Goal: Transaction & Acquisition: Purchase product/service

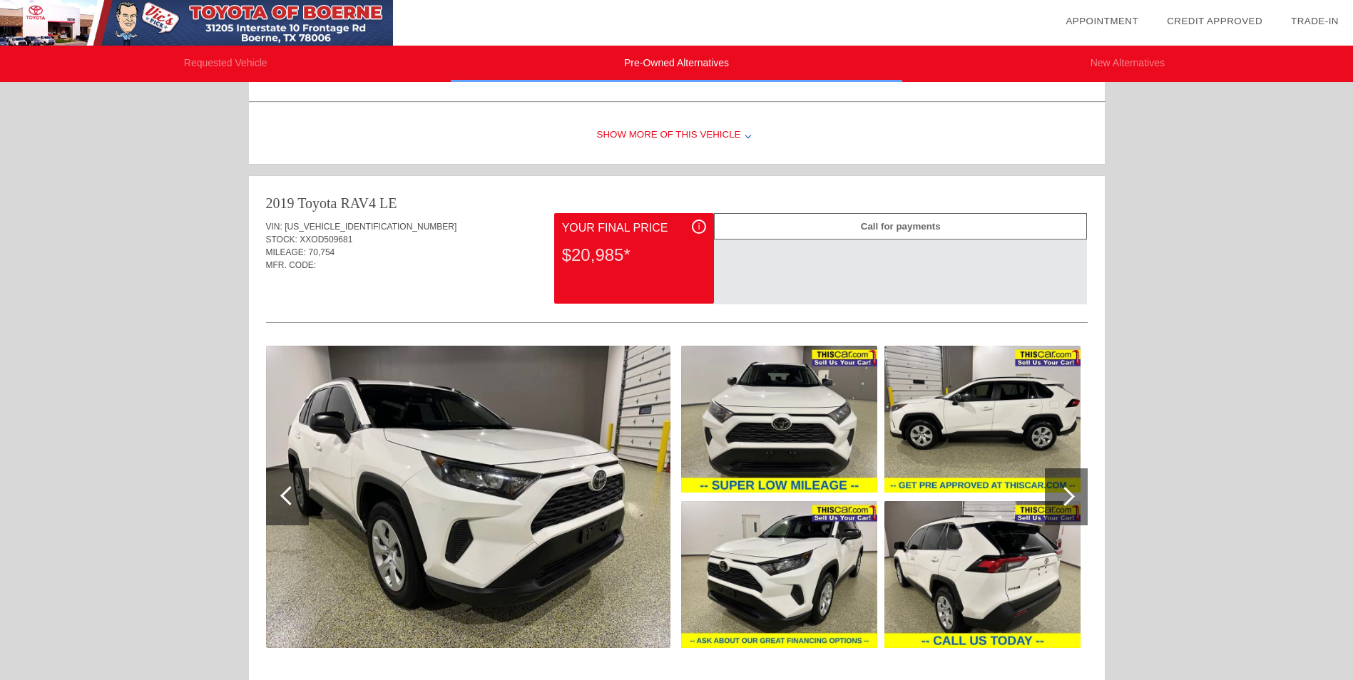
scroll to position [428, 0]
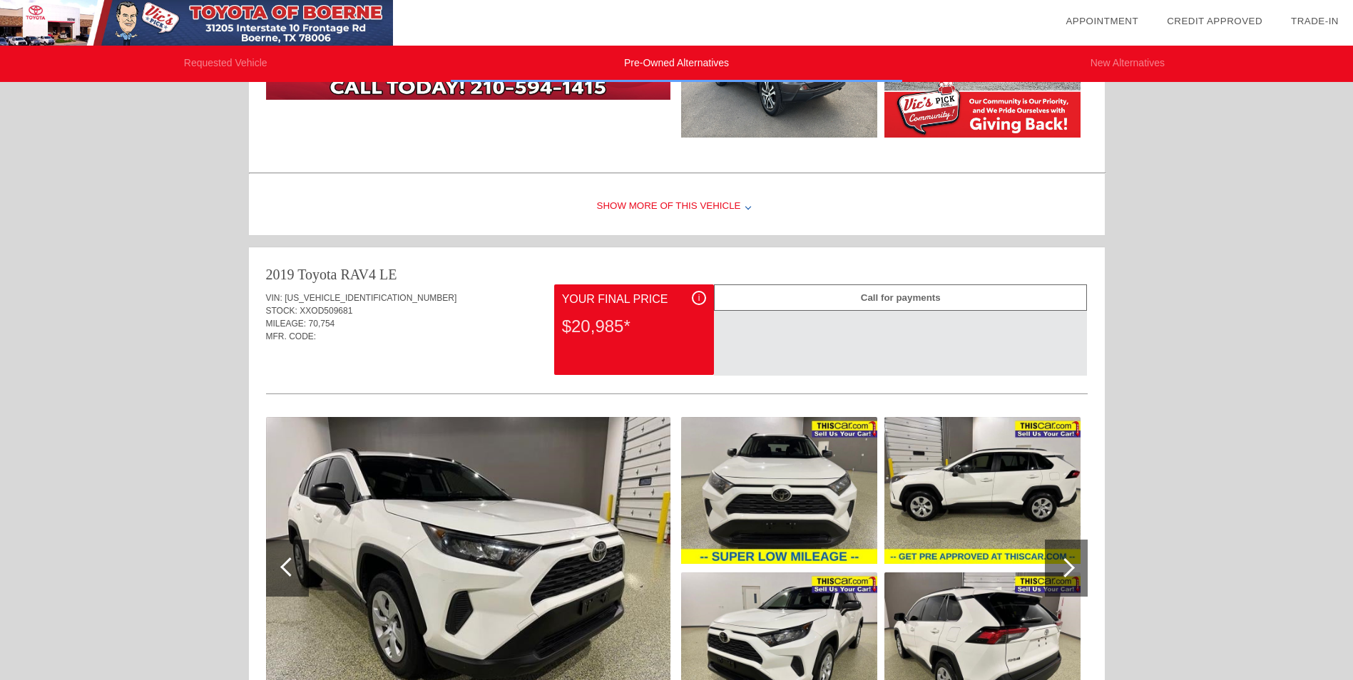
click at [1067, 564] on div at bounding box center [1064, 567] width 19 height 19
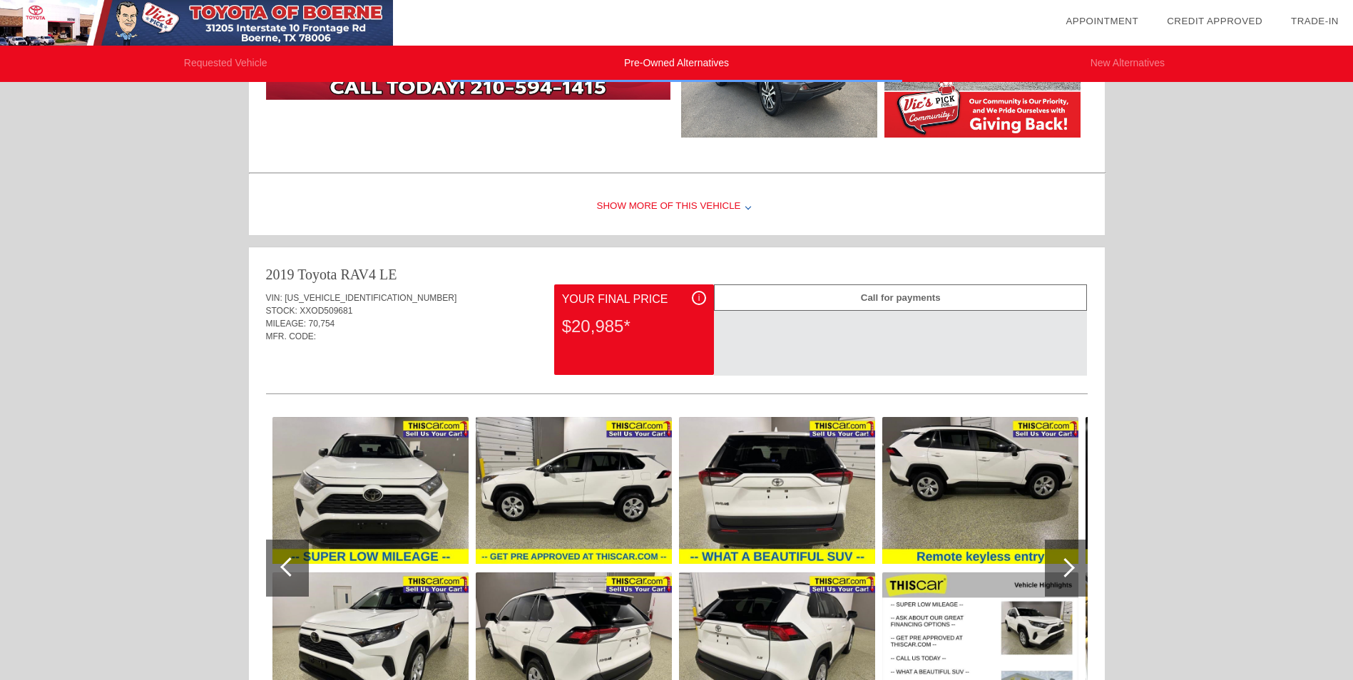
click at [1067, 563] on div at bounding box center [1064, 567] width 19 height 19
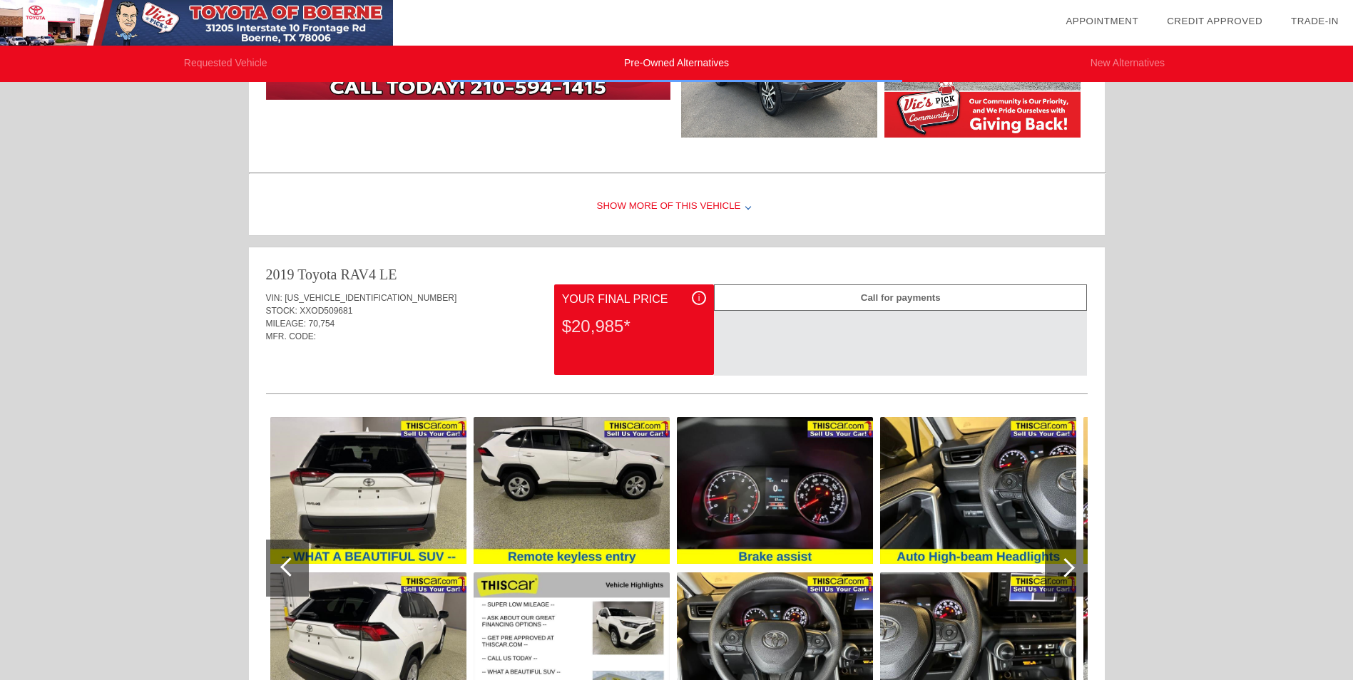
click at [1067, 563] on div at bounding box center [1064, 567] width 19 height 19
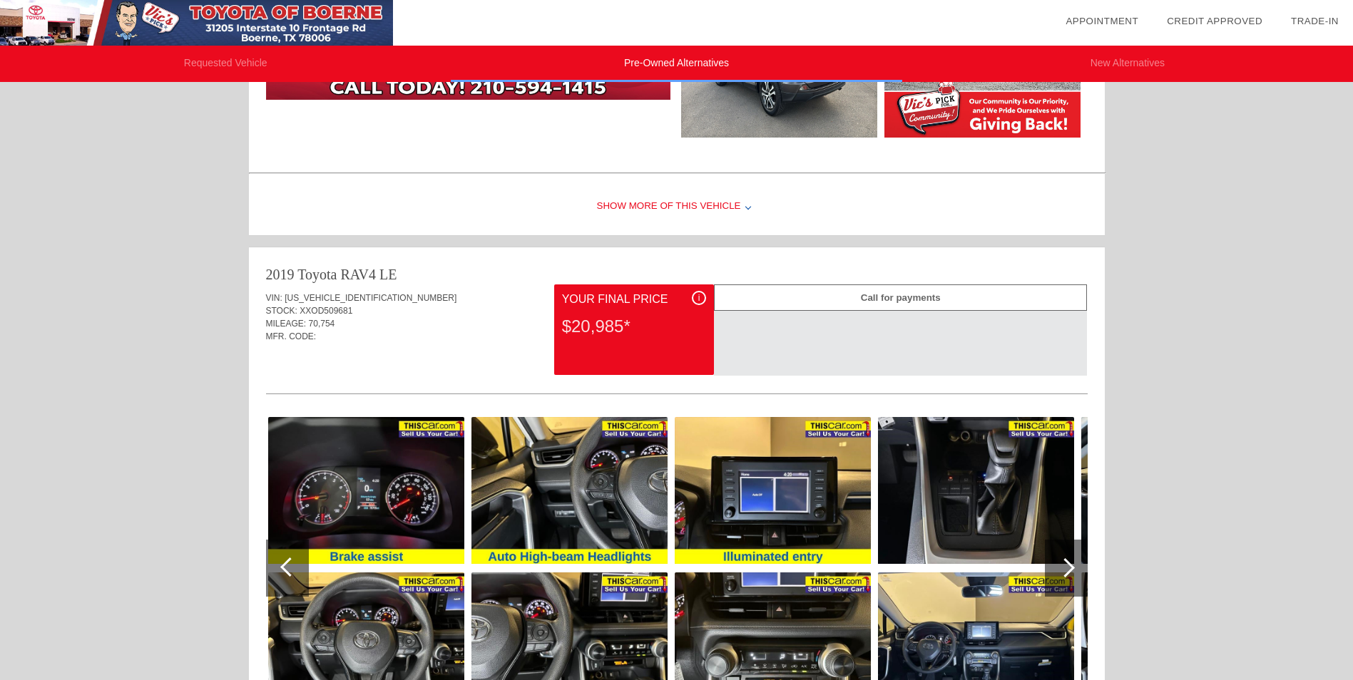
click at [1067, 563] on div at bounding box center [1064, 567] width 19 height 19
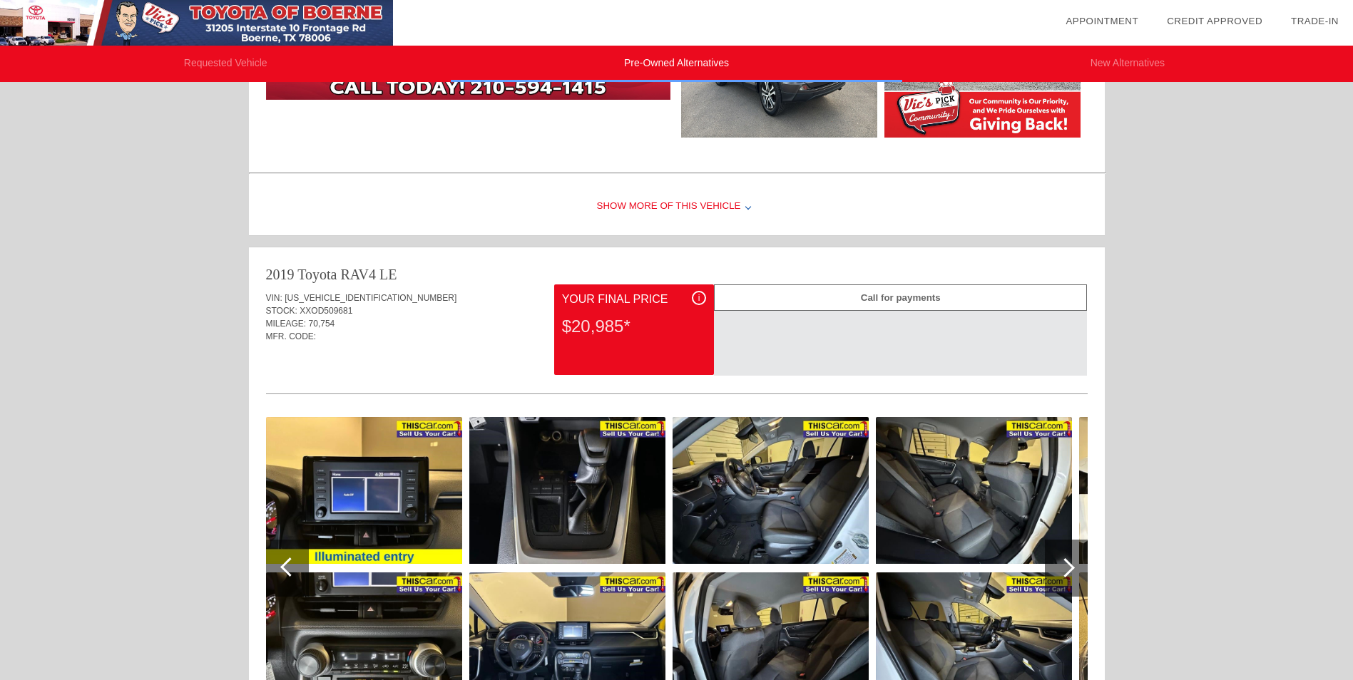
click at [1067, 563] on div at bounding box center [1064, 567] width 19 height 19
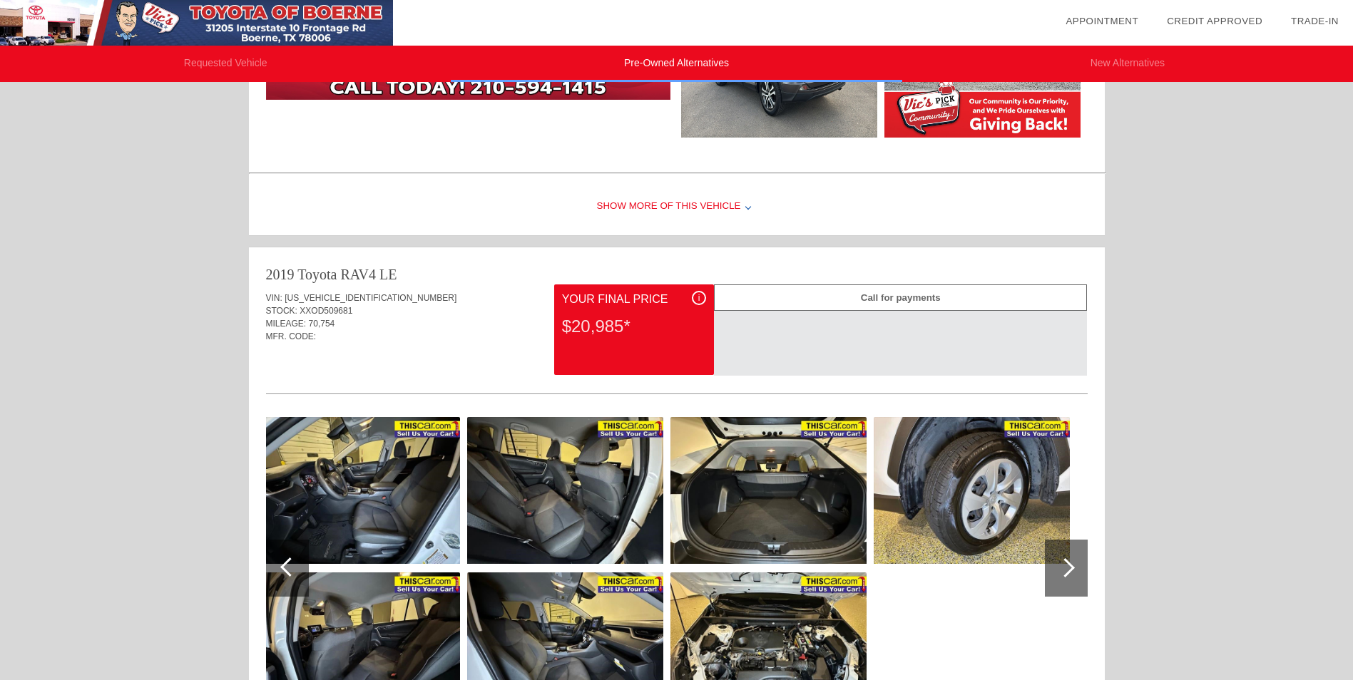
click at [1067, 563] on div at bounding box center [1064, 567] width 19 height 19
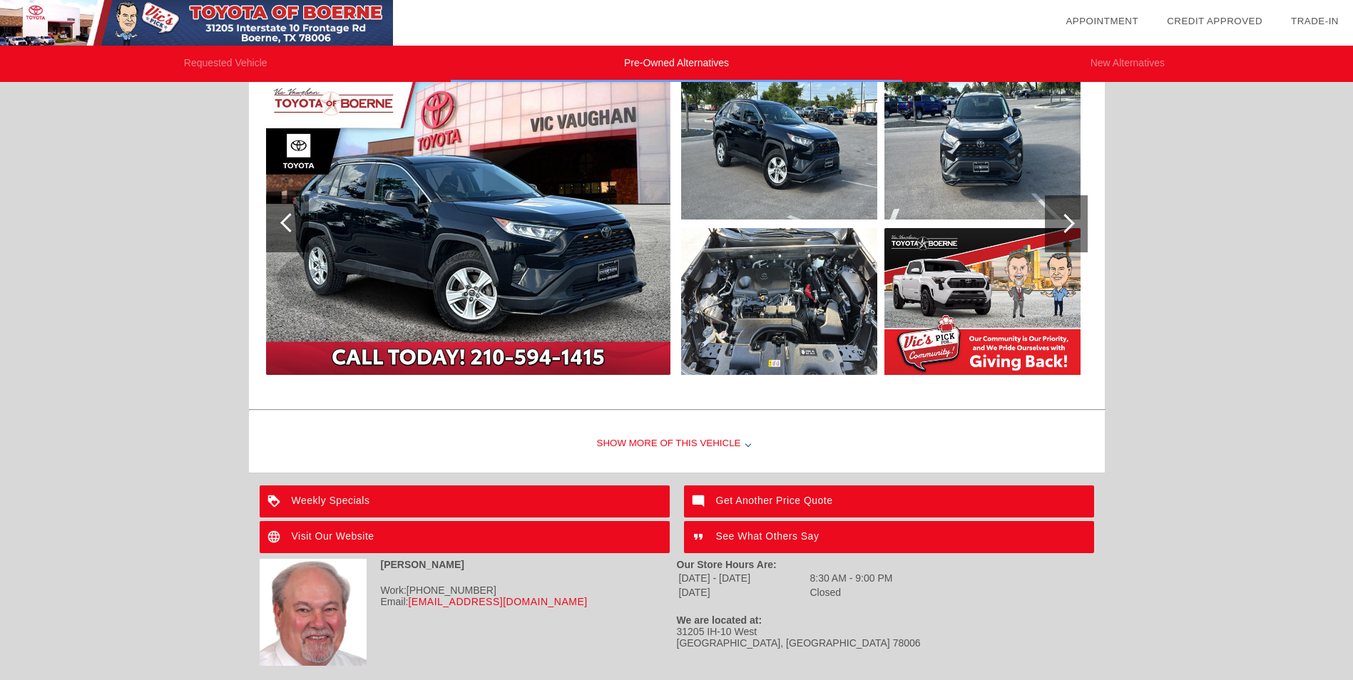
scroll to position [856, 0]
